Goal: Use online tool/utility: Utilize a website feature to perform a specific function

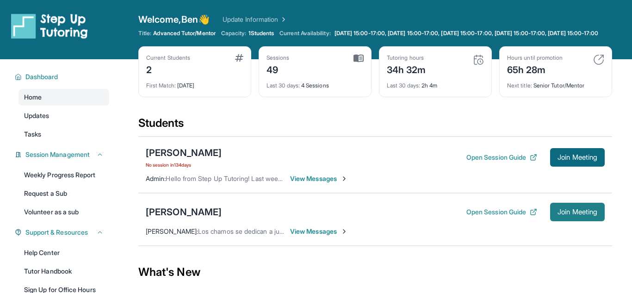
click at [575, 215] on span "Join Meeting" at bounding box center [577, 212] width 40 height 6
click at [570, 215] on span "Join Meeting" at bounding box center [577, 212] width 40 height 6
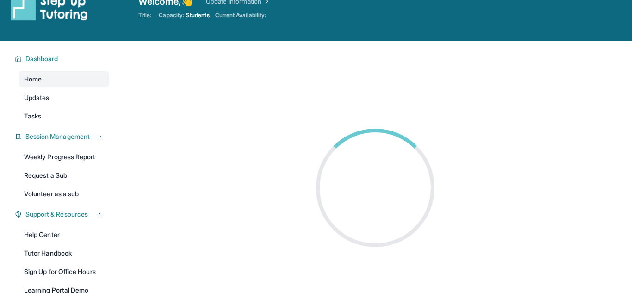
scroll to position [12, 0]
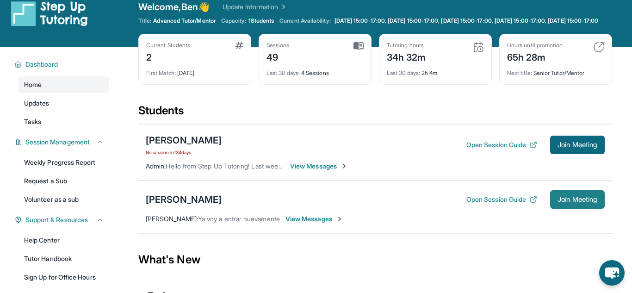
click at [588, 202] on span "Join Meeting" at bounding box center [577, 200] width 40 height 6
click at [595, 202] on span "Join Meeting" at bounding box center [577, 200] width 40 height 6
